Goal: Task Accomplishment & Management: Manage account settings

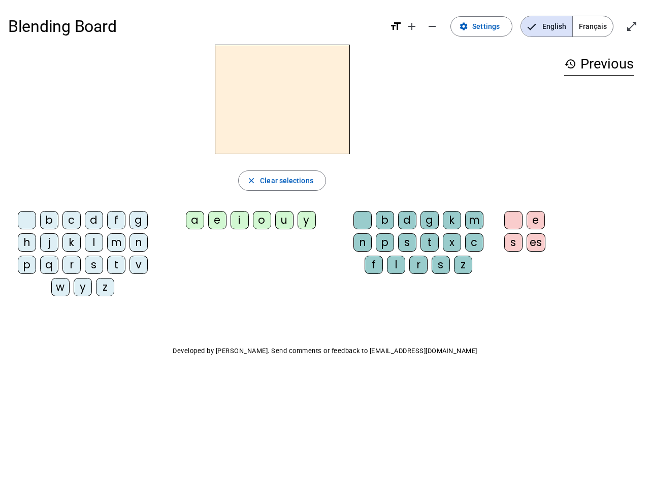
click at [412, 26] on mat-icon "add" at bounding box center [412, 26] width 12 height 12
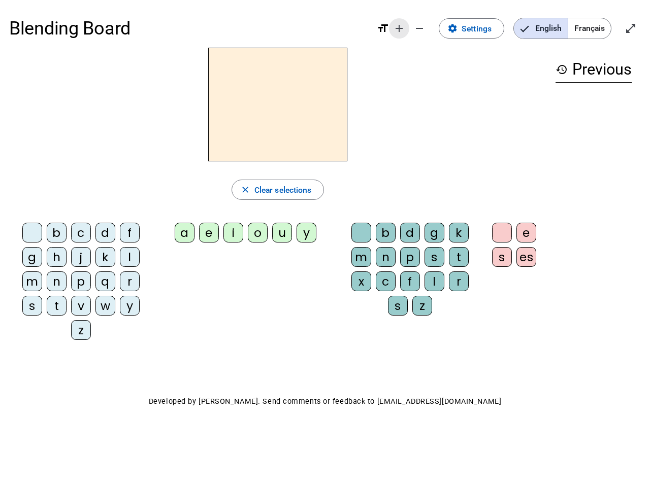
click at [432, 26] on div "Blending Board format_size add remove settings Settings English Français open_i…" at bounding box center [324, 28] width 631 height 39
click at [482, 26] on span "Settings" at bounding box center [476, 29] width 30 height 14
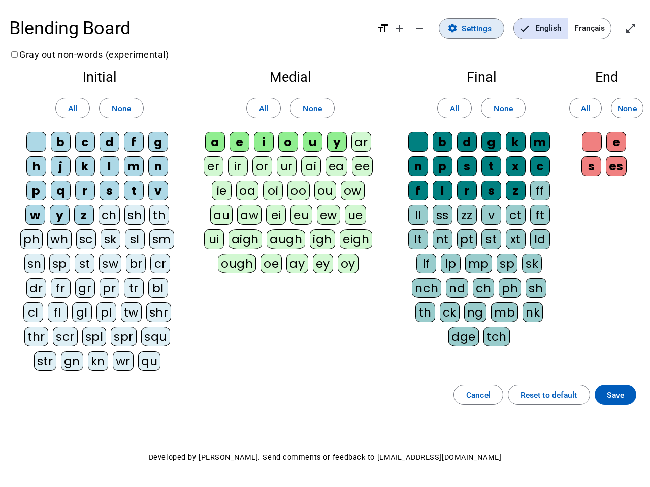
click at [546, 26] on span "English" at bounding box center [541, 28] width 54 height 20
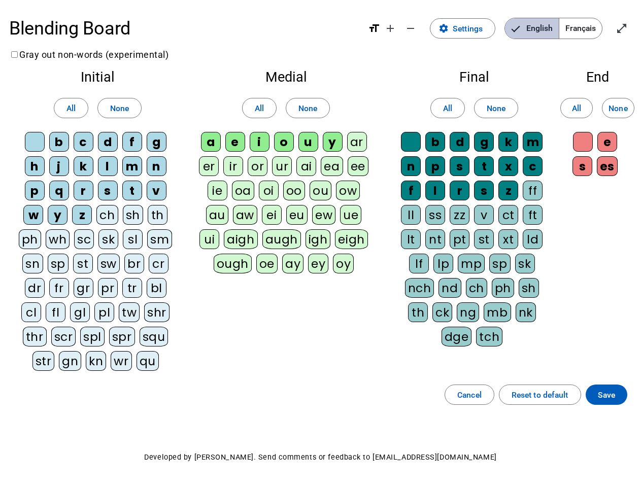
click at [546, 26] on span "English" at bounding box center [532, 28] width 54 height 20
click at [592, 26] on span "Français" at bounding box center [580, 28] width 43 height 20
click at [592, 26] on span "Français" at bounding box center [573, 28] width 58 height 20
click at [631, 26] on span "Enter full screen" at bounding box center [622, 28] width 24 height 24
click at [282, 181] on letter-bubble "oi" at bounding box center [271, 193] width 24 height 24
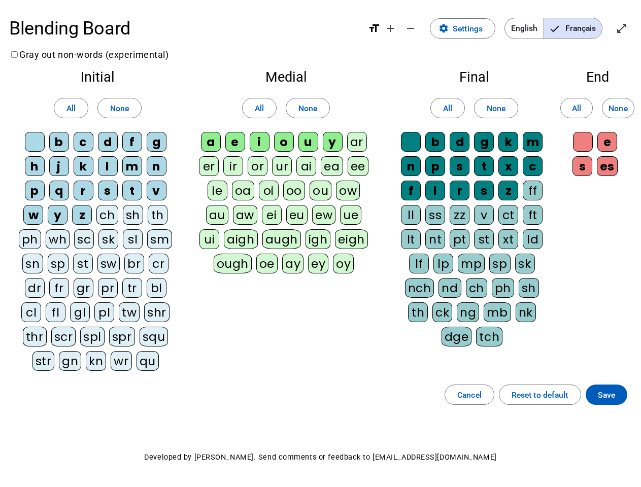
click at [29, 222] on div "w" at bounding box center [33, 215] width 20 height 20
